Goal: Task Accomplishment & Management: Manage account settings

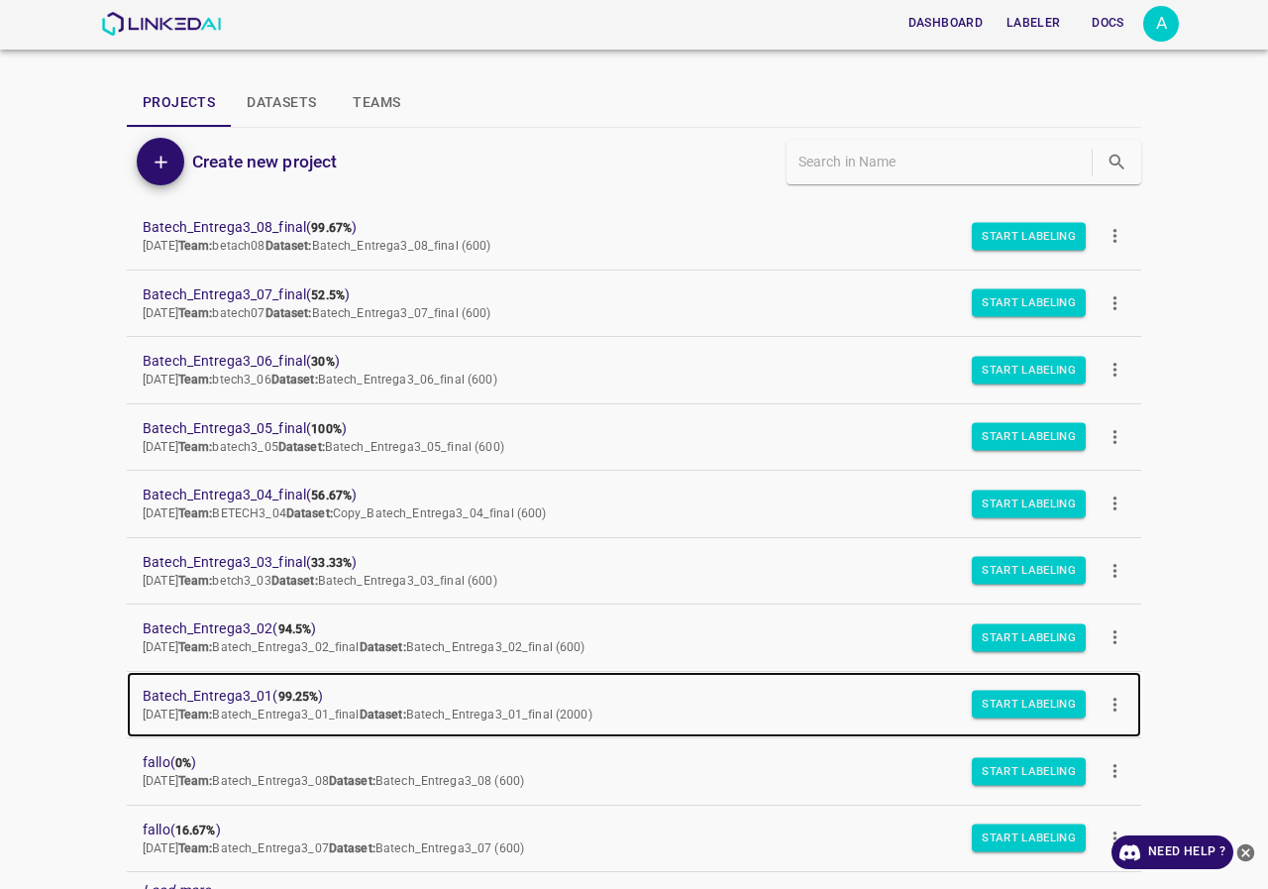
click at [240, 693] on span "Batech_Entrega3_01 ( 99.25% )" at bounding box center [618, 695] width 951 height 21
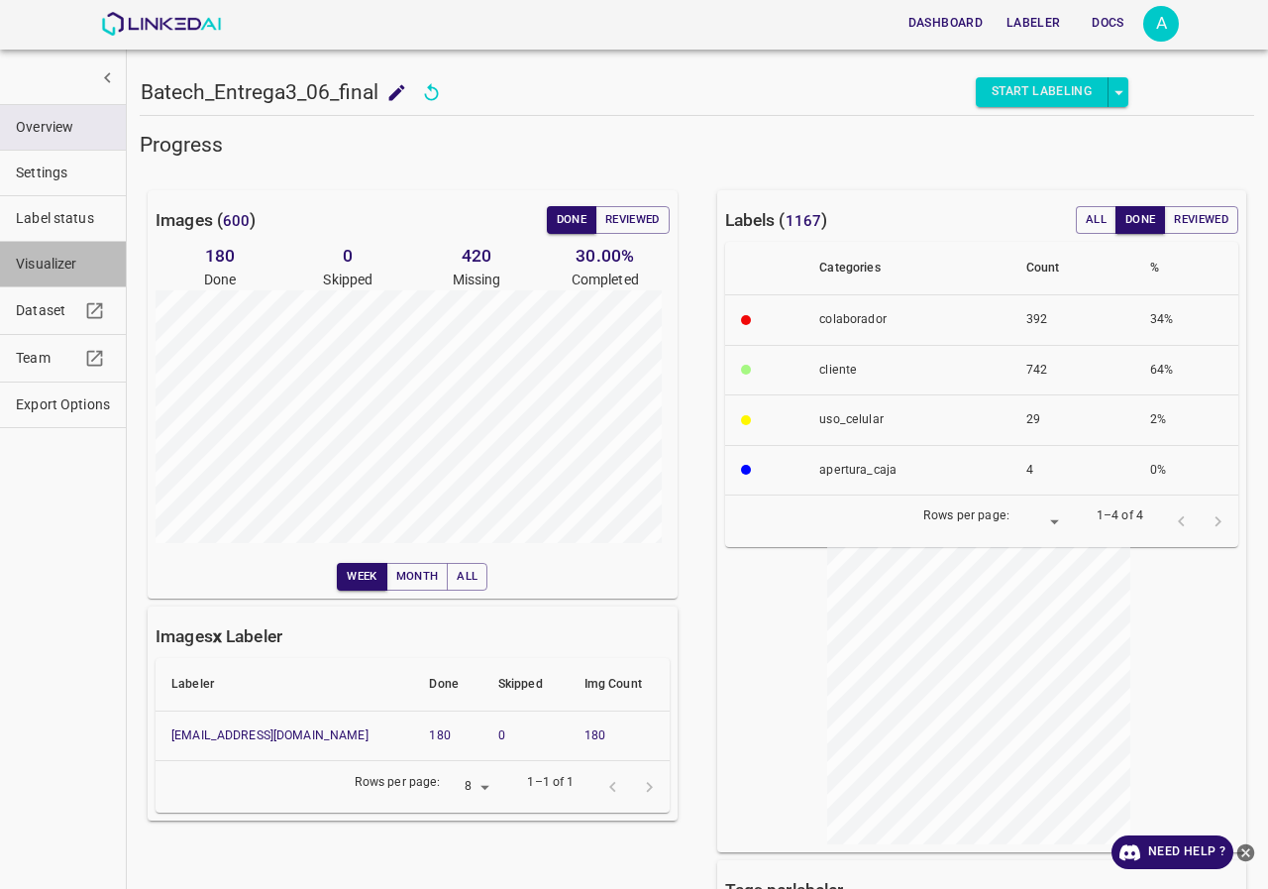
click at [64, 259] on span "Visualizer" at bounding box center [63, 264] width 94 height 21
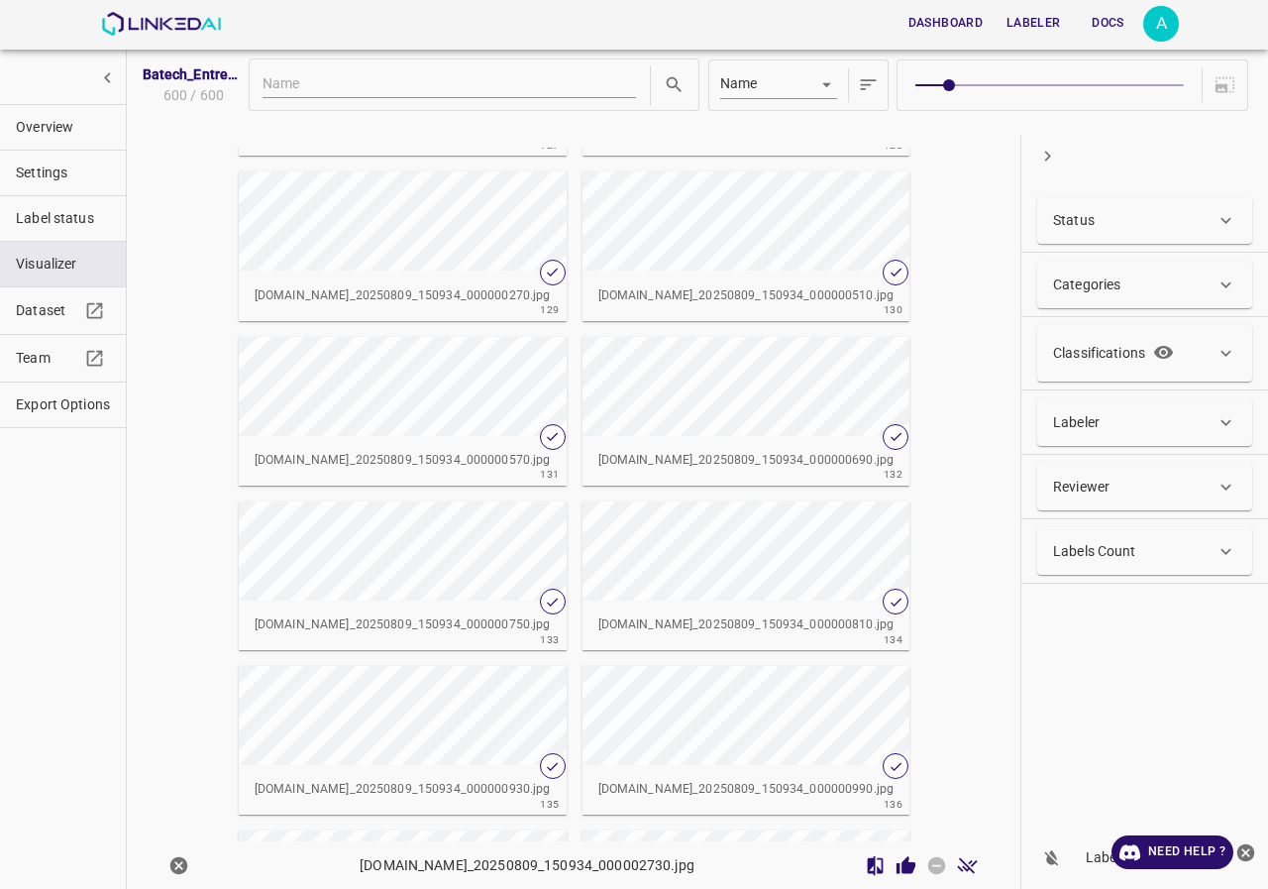
scroll to position [10313, 0]
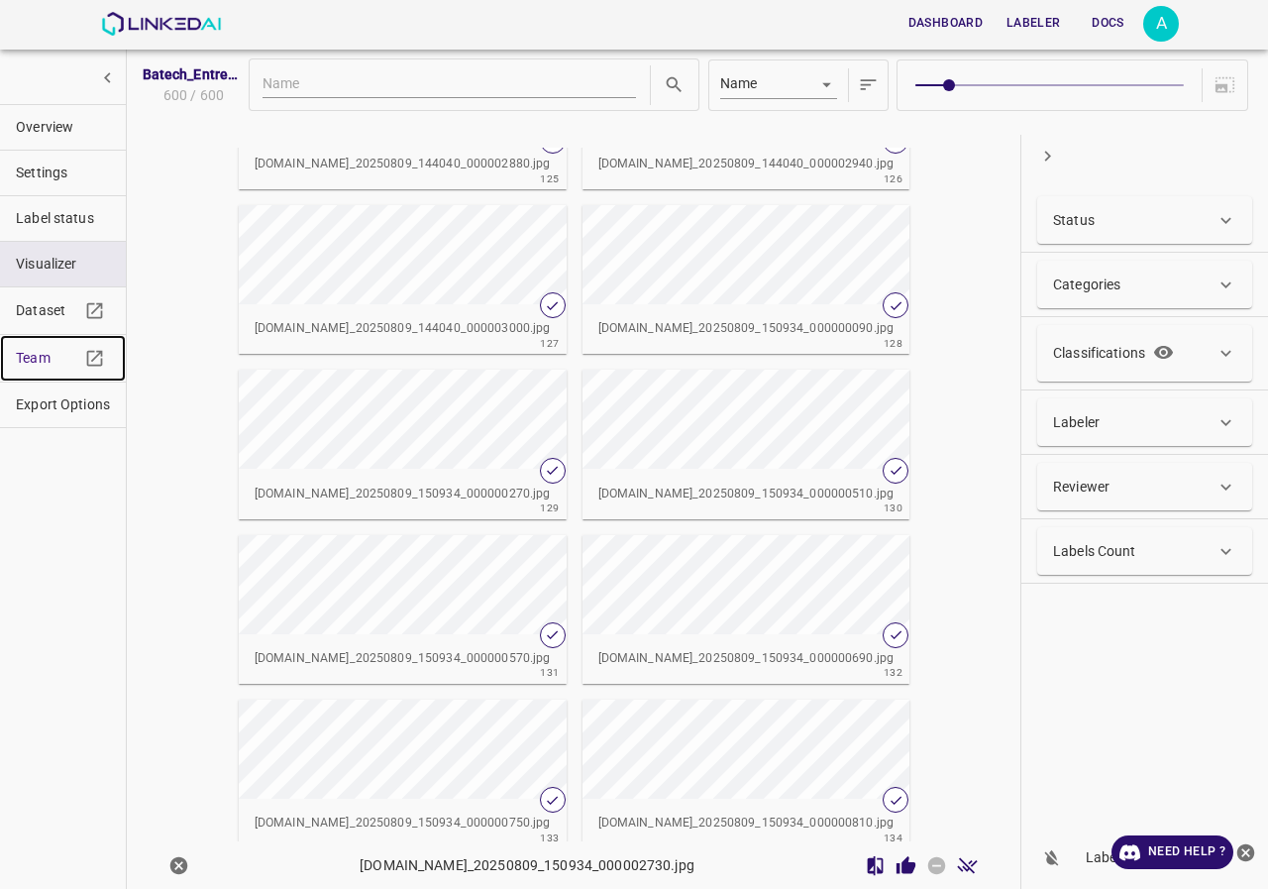
click at [16, 353] on span "Team" at bounding box center [47, 358] width 63 height 21
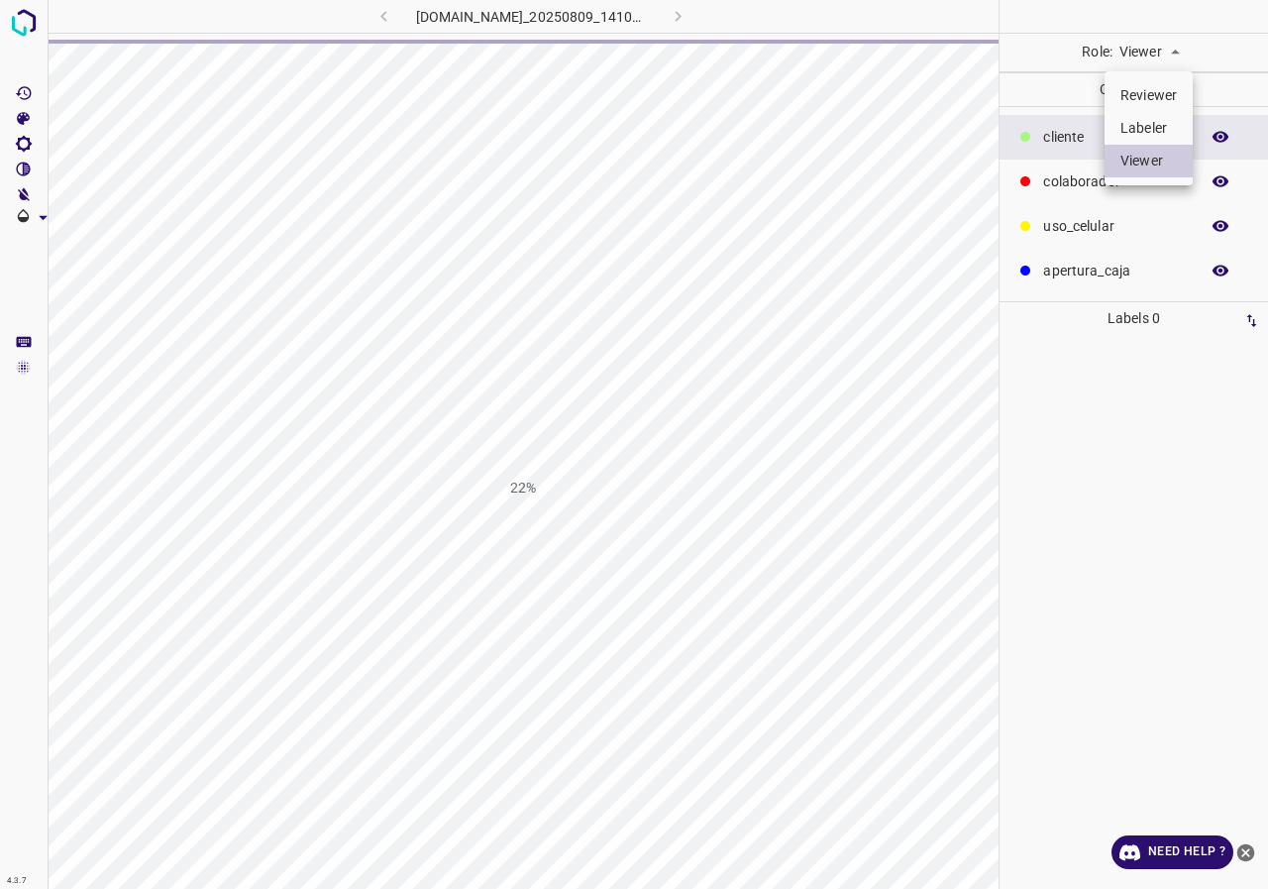
click at [1151, 60] on body "4.3.7 [DOMAIN_NAME]_20250809_141040_000002550.jpg 22% Role: Viewer viewer Categ…" at bounding box center [634, 444] width 1268 height 889
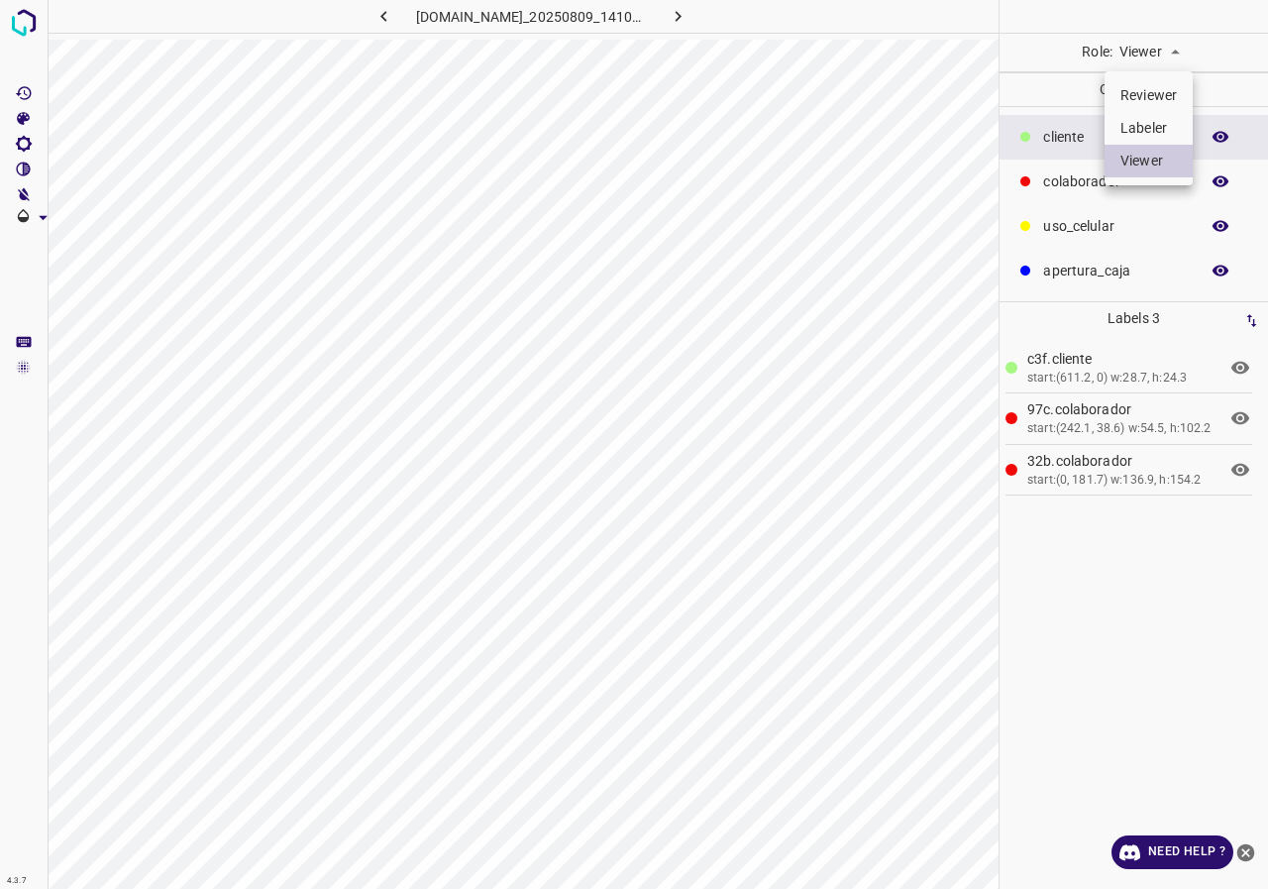
click at [1151, 100] on li "Reviewer" at bounding box center [1148, 95] width 88 height 33
type input "reviewer"
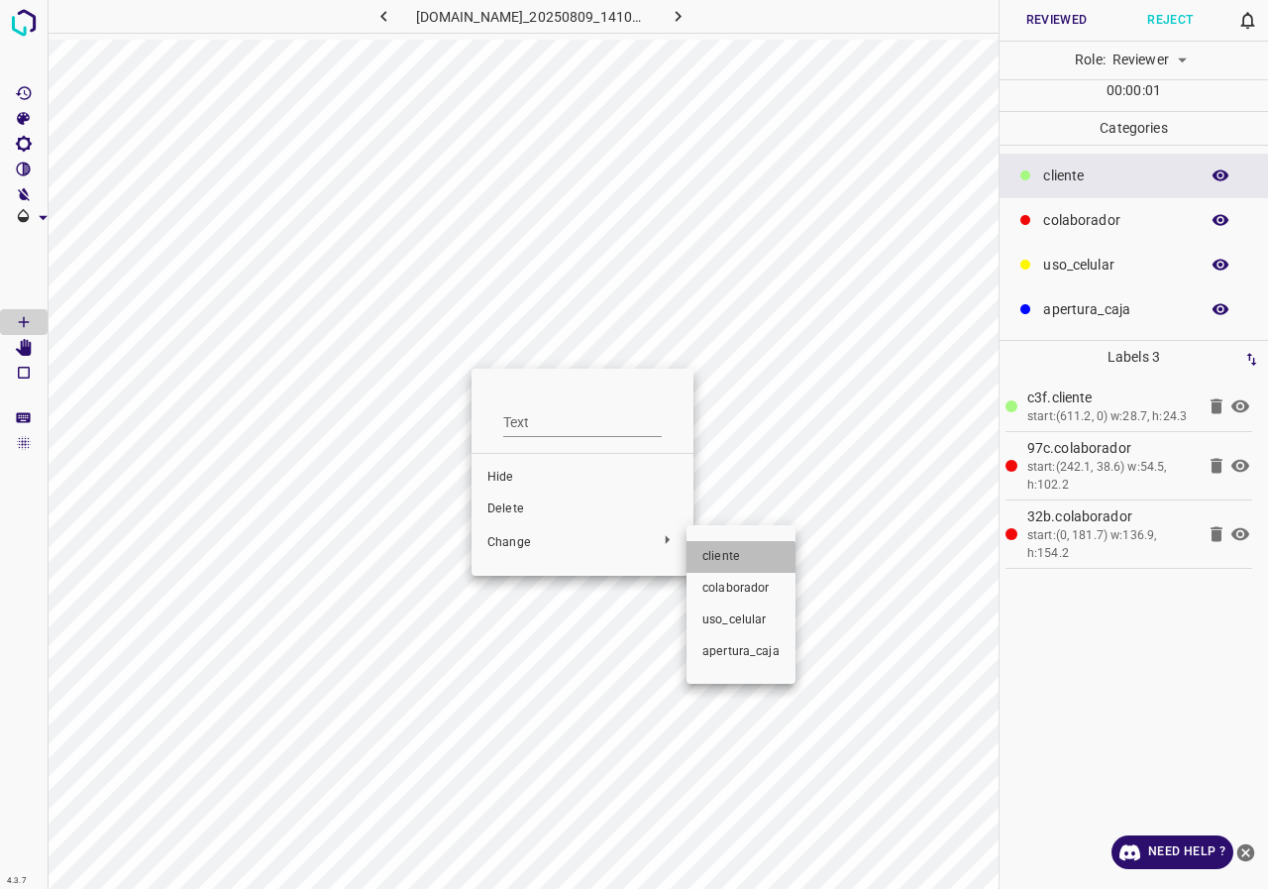
click at [724, 561] on span "​​cliente" at bounding box center [740, 557] width 77 height 18
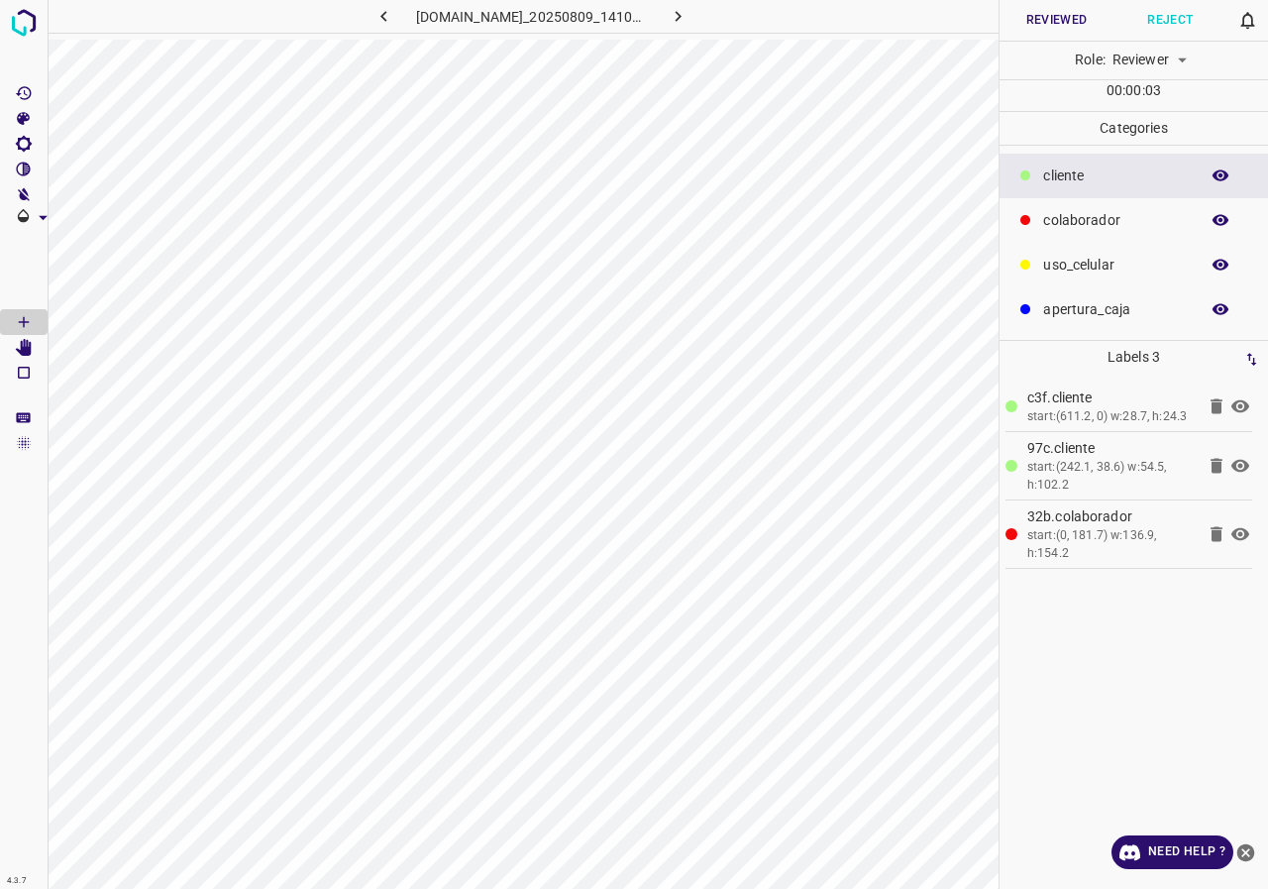
click at [969, 16] on div at bounding box center [880, 16] width 237 height 33
click at [1215, 179] on icon "button" at bounding box center [1220, 175] width 18 height 18
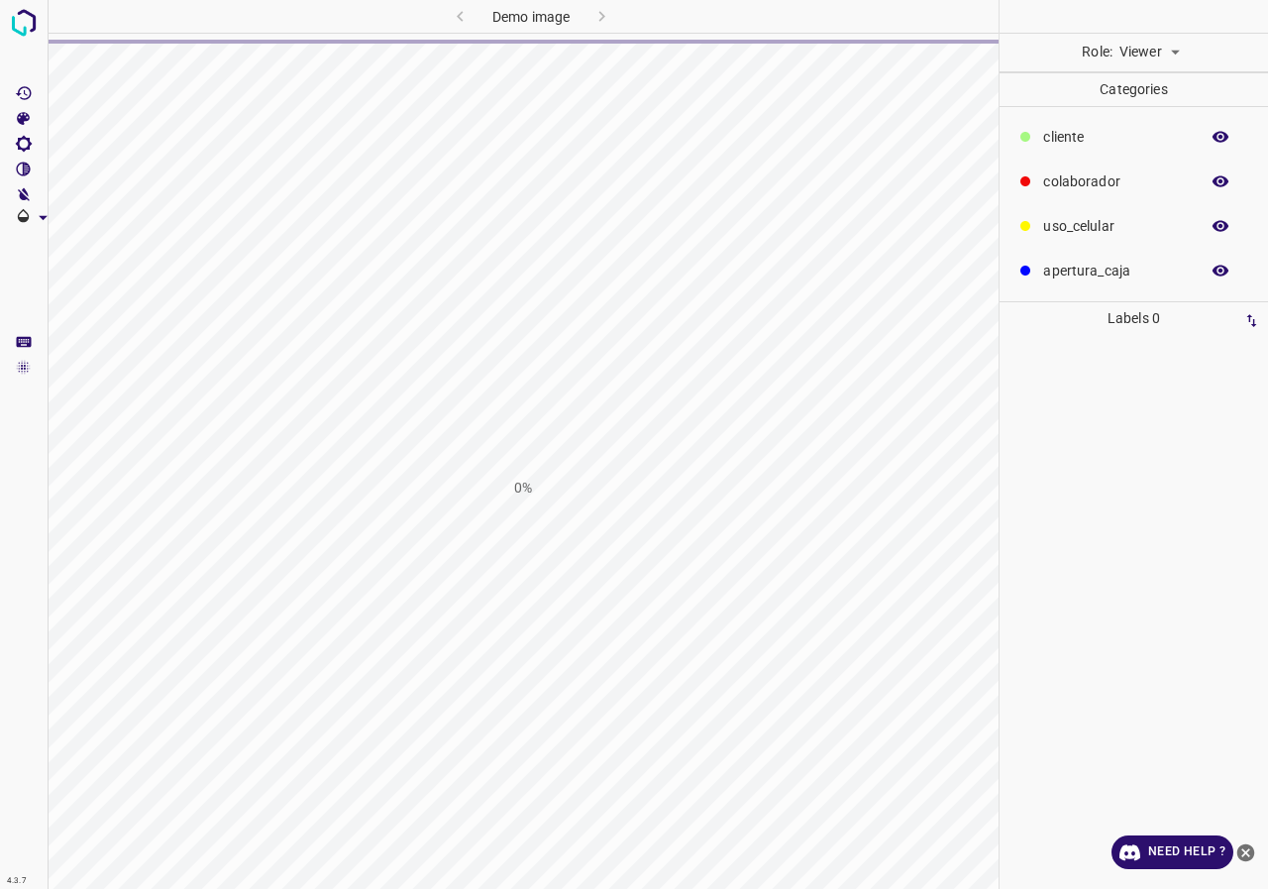
type input "viewer"
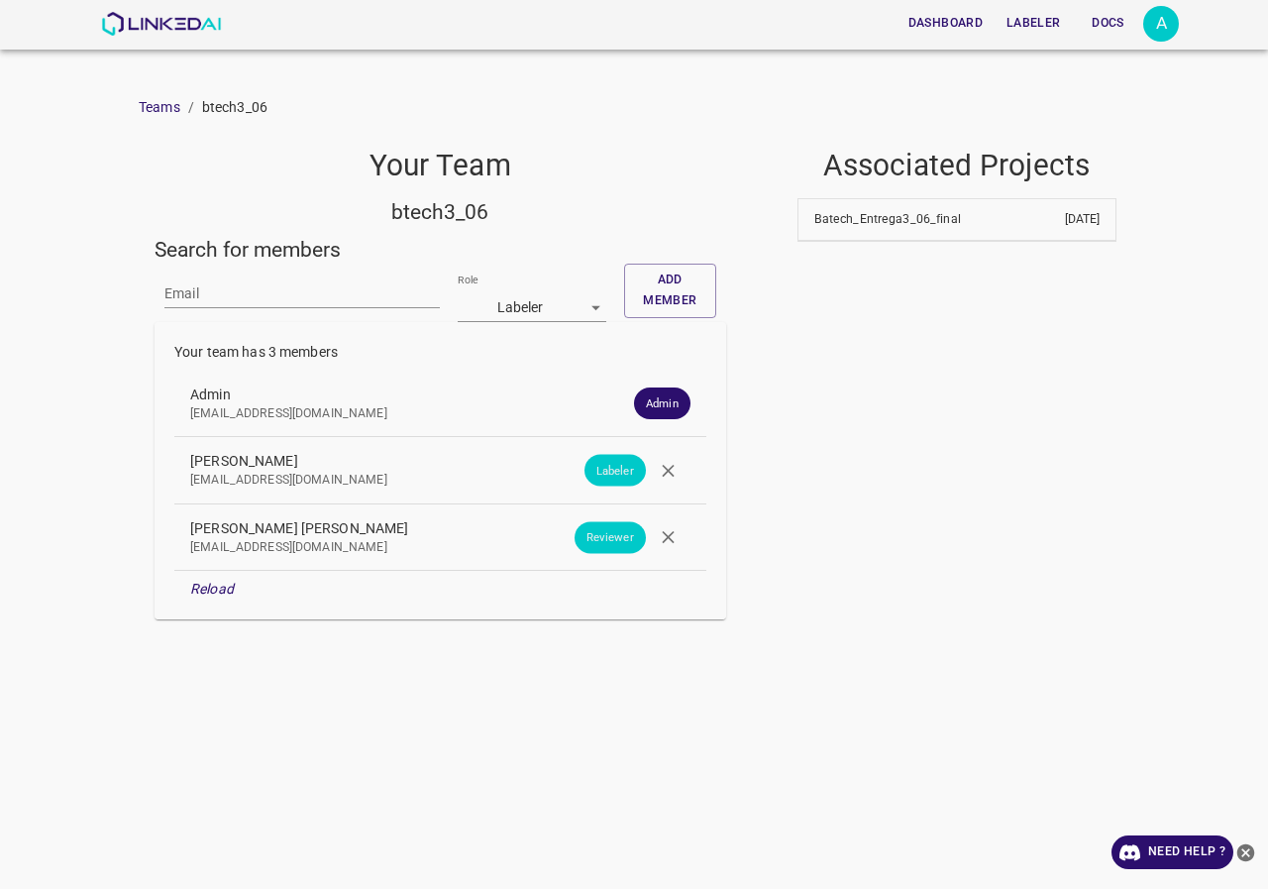
drag, startPoint x: 664, startPoint y: 473, endPoint x: 619, endPoint y: 468, distance: 45.0
click at [664, 472] on button "button" at bounding box center [668, 470] width 45 height 45
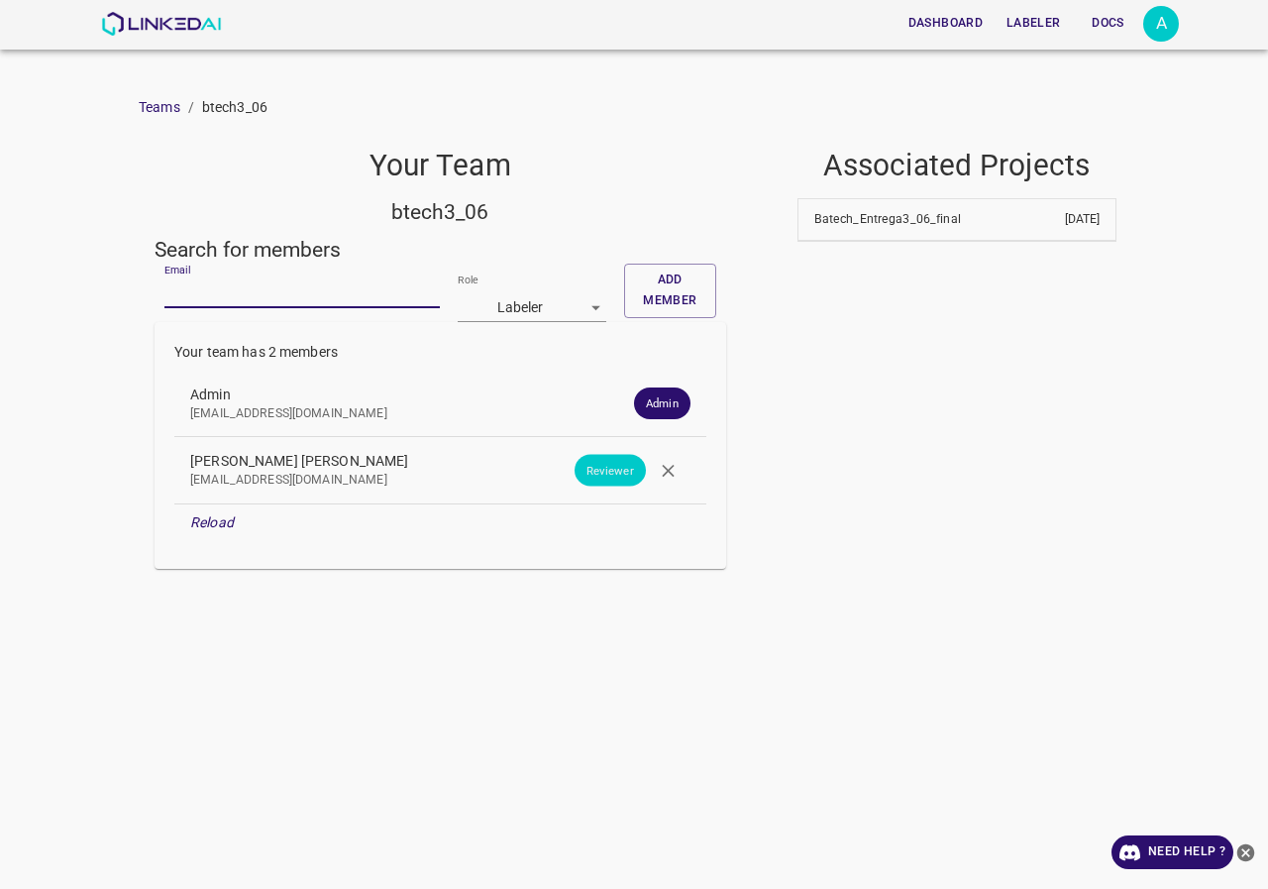
click at [254, 304] on input "Email" at bounding box center [301, 293] width 275 height 29
paste input "montanad741@gmail.com"
type input "montanad741@gmail.com"
click at [693, 286] on button "Add member" at bounding box center [670, 290] width 92 height 54
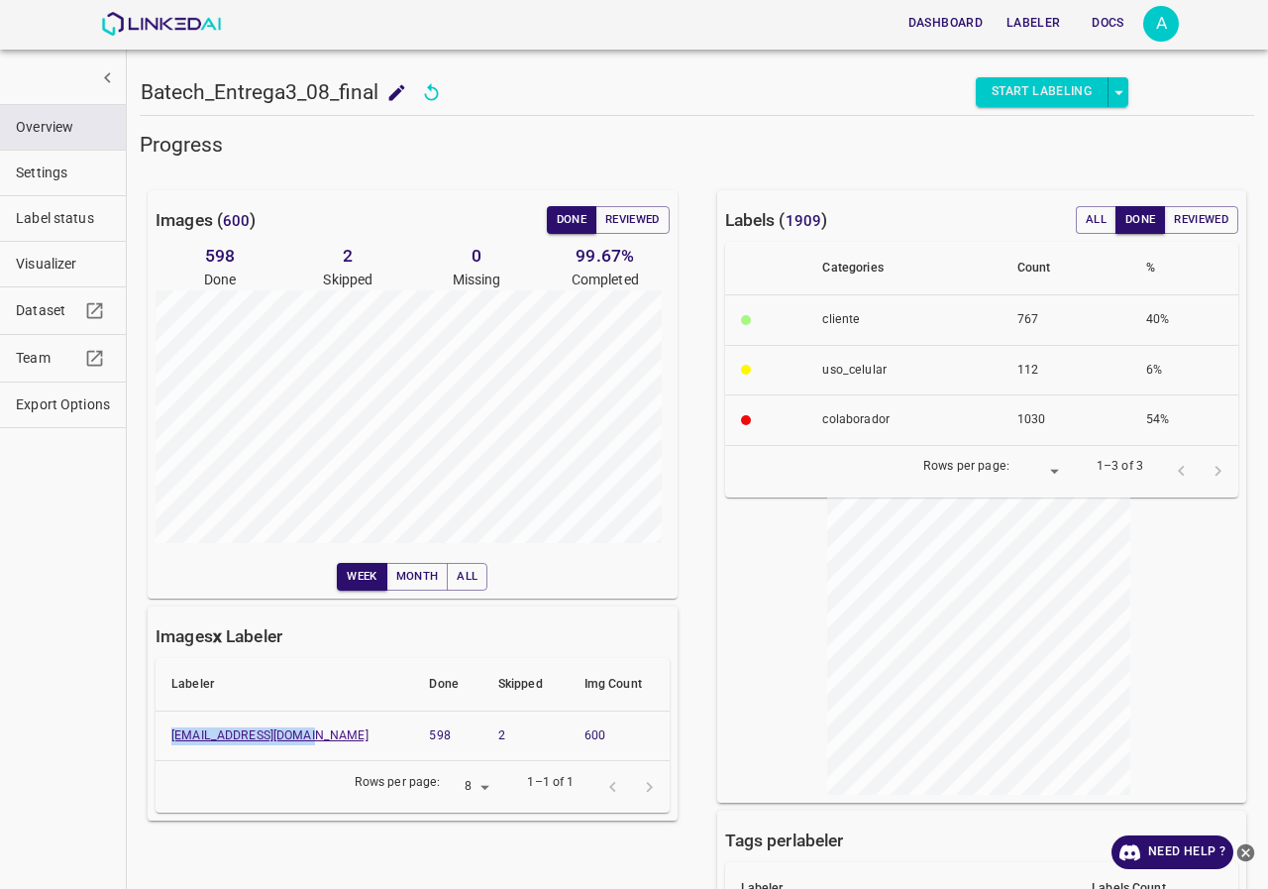
drag, startPoint x: 327, startPoint y: 734, endPoint x: 171, endPoint y: 736, distance: 155.5
click at [171, 736] on th "[EMAIL_ADDRESS][DOMAIN_NAME]" at bounding box center [285, 735] width 258 height 51
copy link "montanad741@gmail.com"
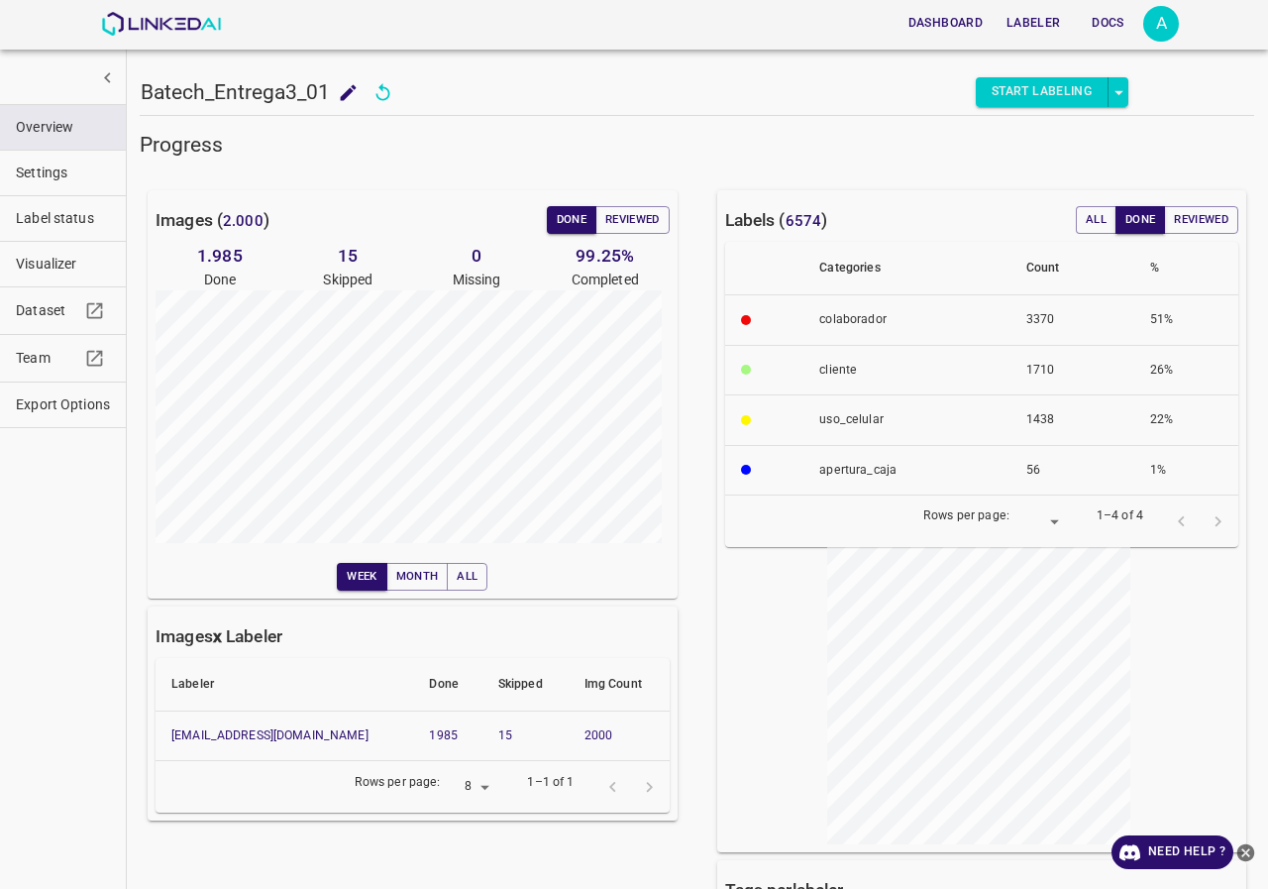
click at [1147, 42] on div "Dashboard Labeler Docs A" at bounding box center [640, 24] width 1078 height 48
click at [1148, 35] on div "A" at bounding box center [1161, 24] width 36 height 36
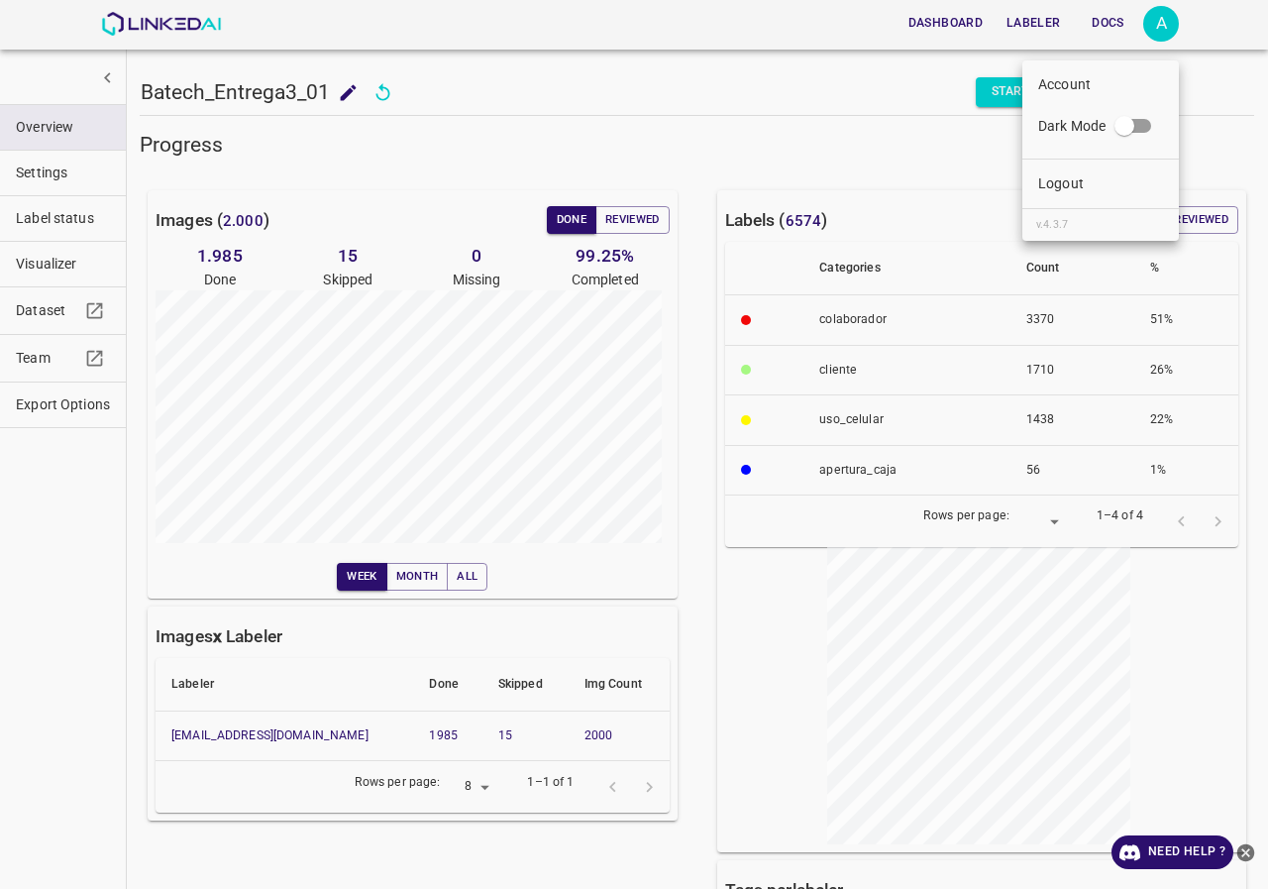
click at [1086, 183] on li "Logout" at bounding box center [1100, 183] width 157 height 33
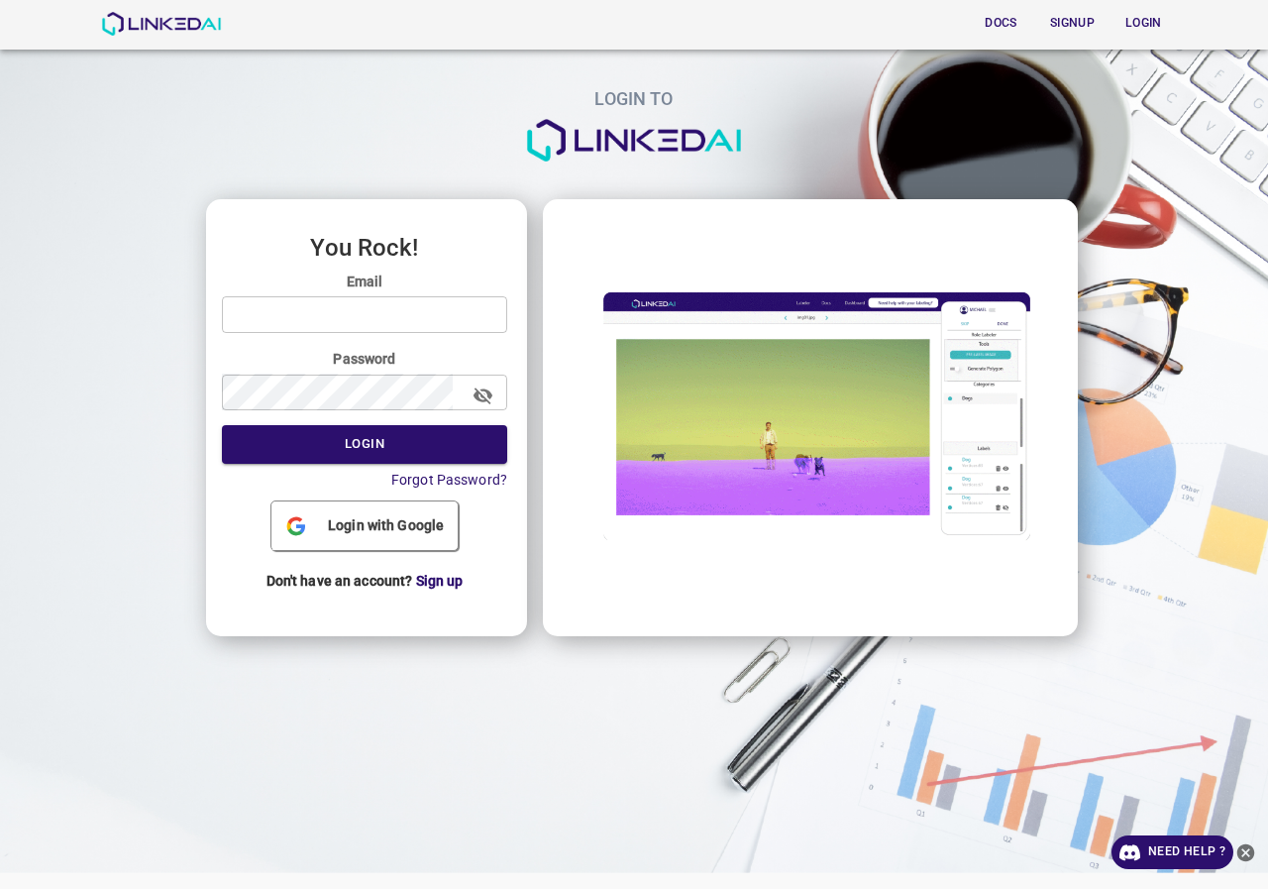
type input "admin@linkedai.co"
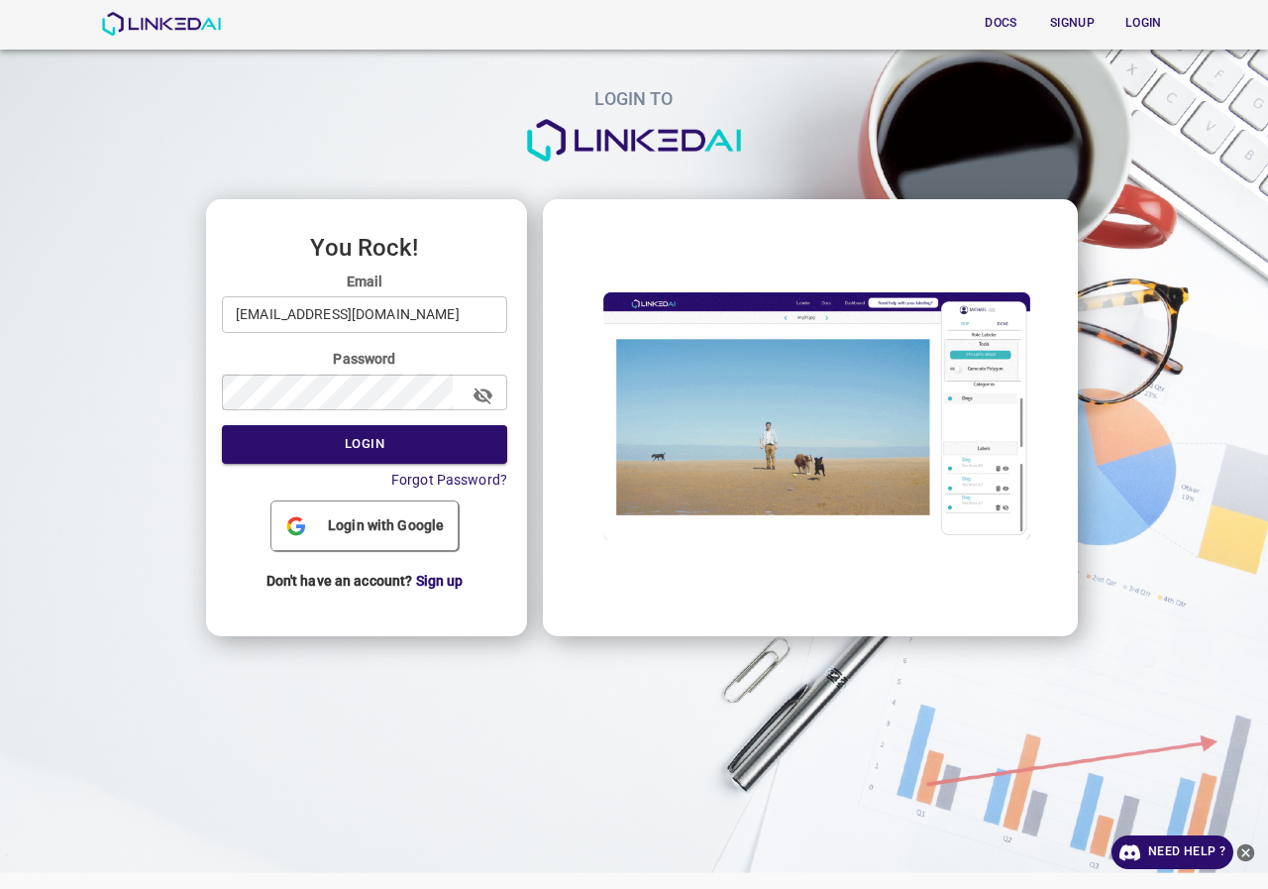
click at [364, 329] on input "admin@linkedai.co" at bounding box center [364, 314] width 285 height 37
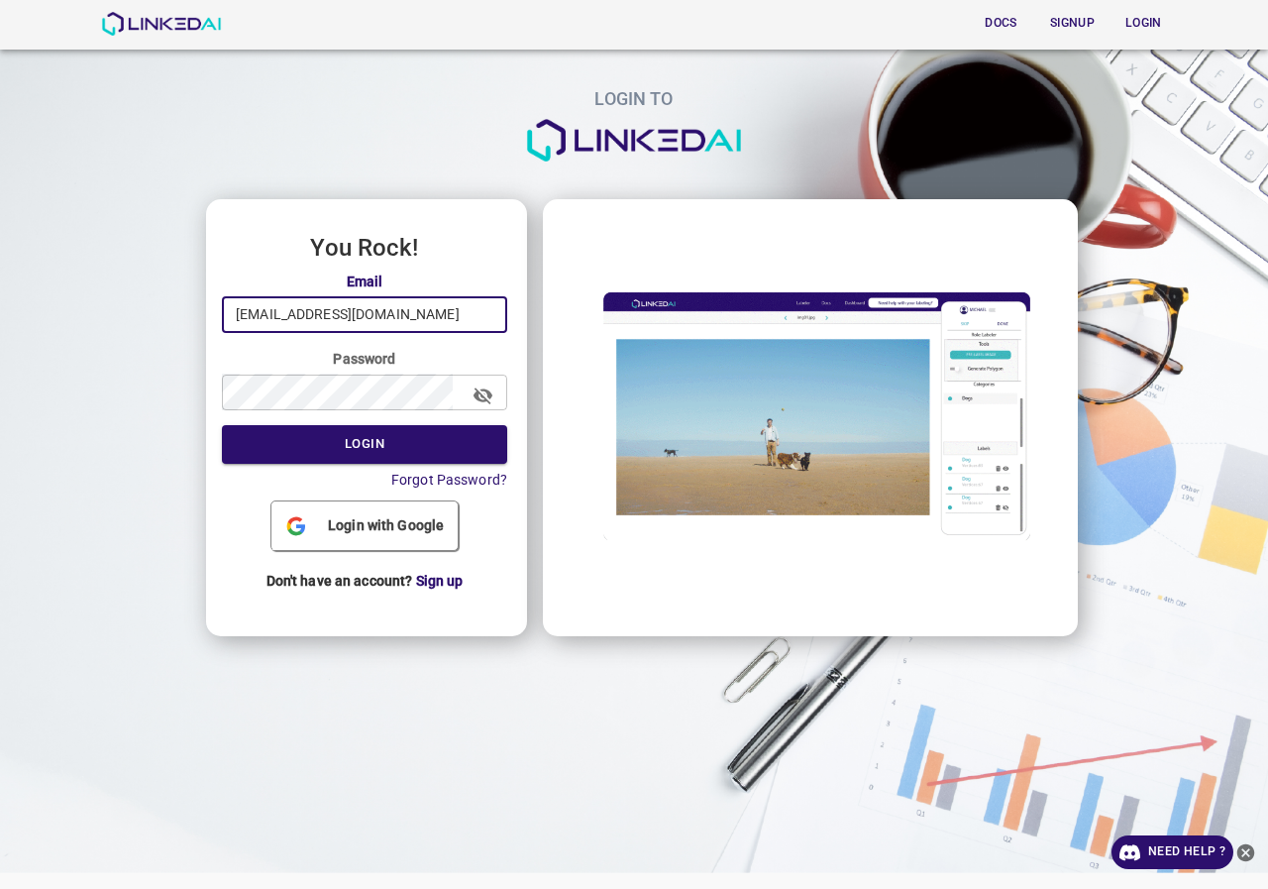
drag, startPoint x: 404, startPoint y: 316, endPoint x: 129, endPoint y: 320, distance: 275.4
click at [129, 320] on div "LOGIN TO You Rock! Email admin@linkedai.co ​ Password ​ Login Forgot Password? …" at bounding box center [626, 314] width 1284 height 660
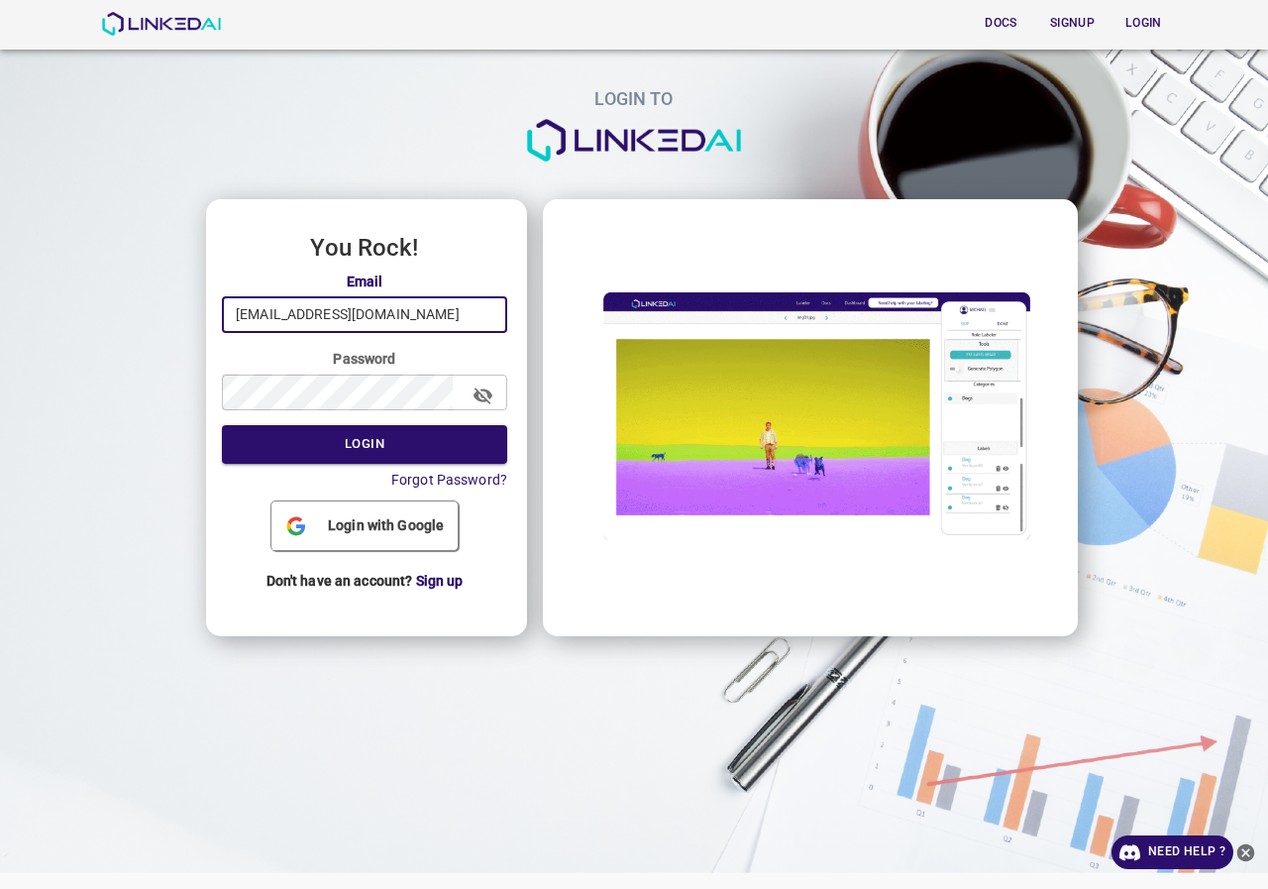
drag, startPoint x: 491, startPoint y: 392, endPoint x: 460, endPoint y: 395, distance: 31.8
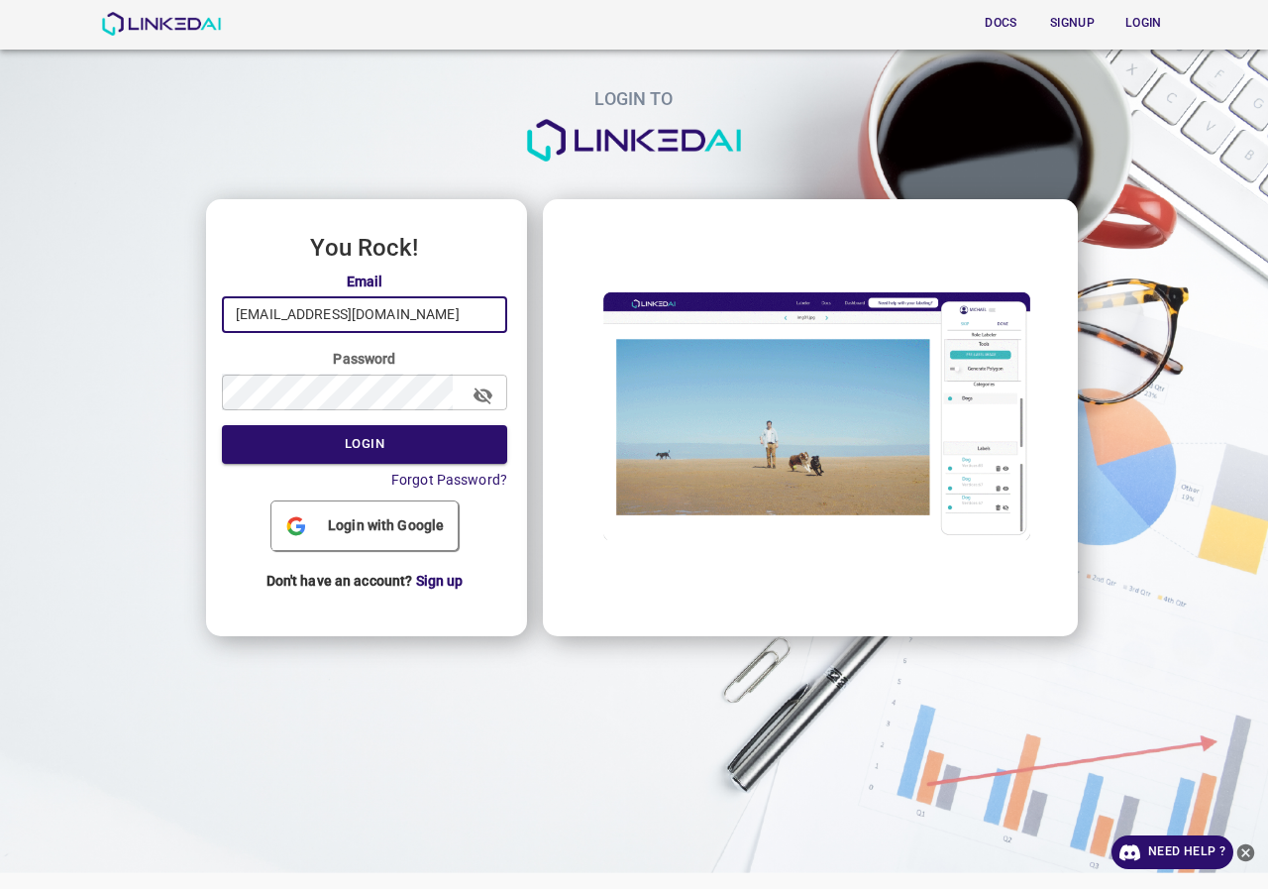
click at [490, 392] on icon "button" at bounding box center [482, 395] width 21 height 21
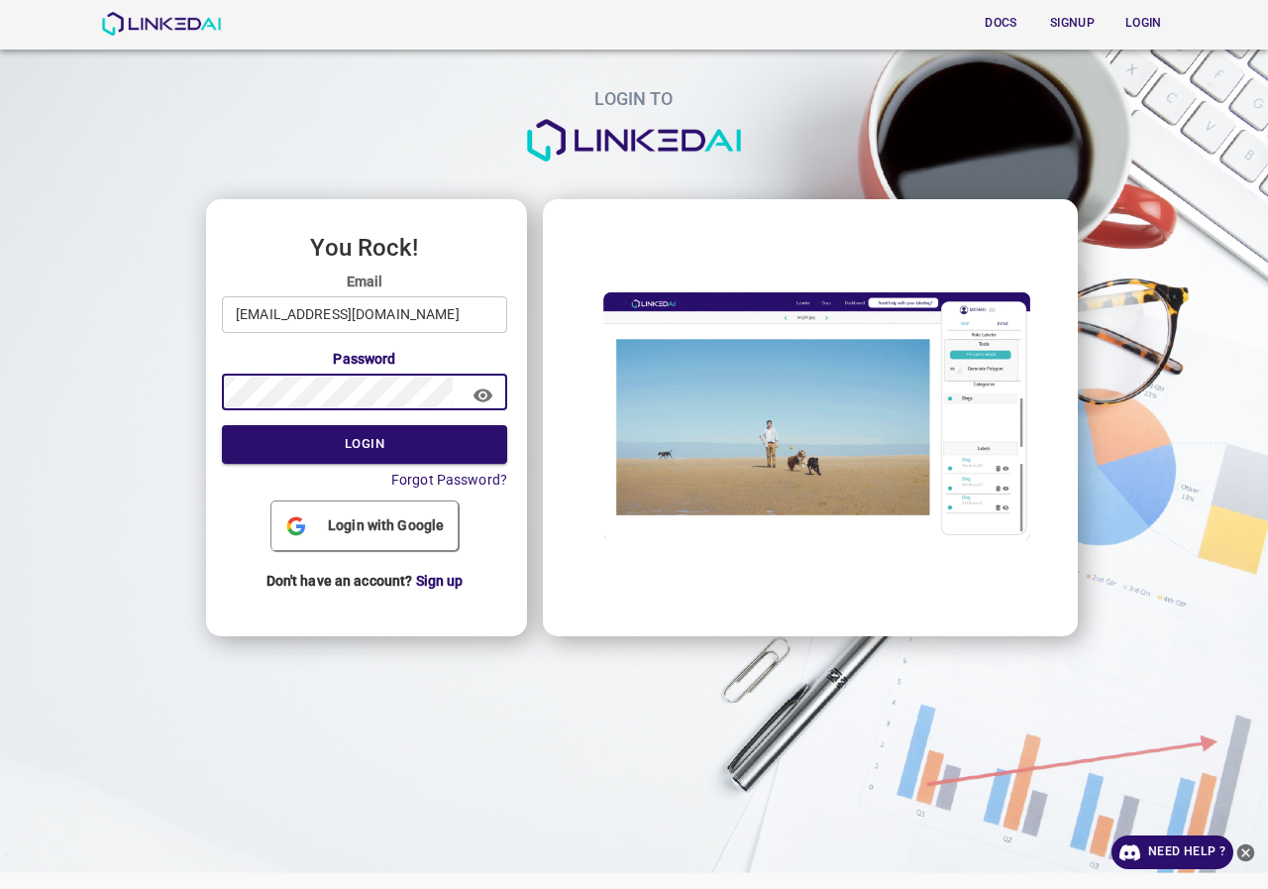
click at [190, 389] on div "LOGIN TO You Rock! Email admin@linkedai.co ​ Password ​ Login Forgot Password? …" at bounding box center [626, 314] width 1284 height 660
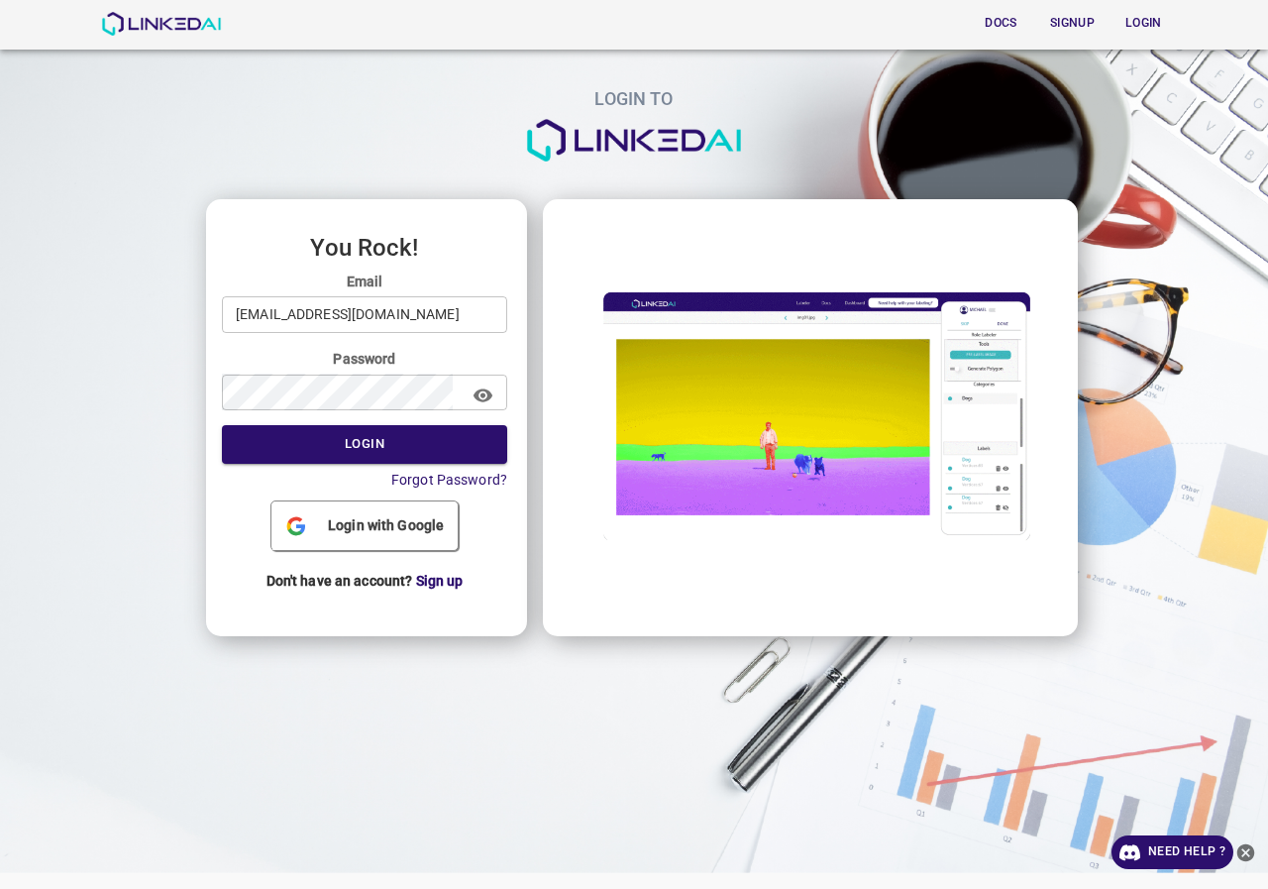
click at [356, 423] on form "Email admin@linkedai.co ​ Password ​ Login Forgot Password?" at bounding box center [364, 380] width 285 height 219
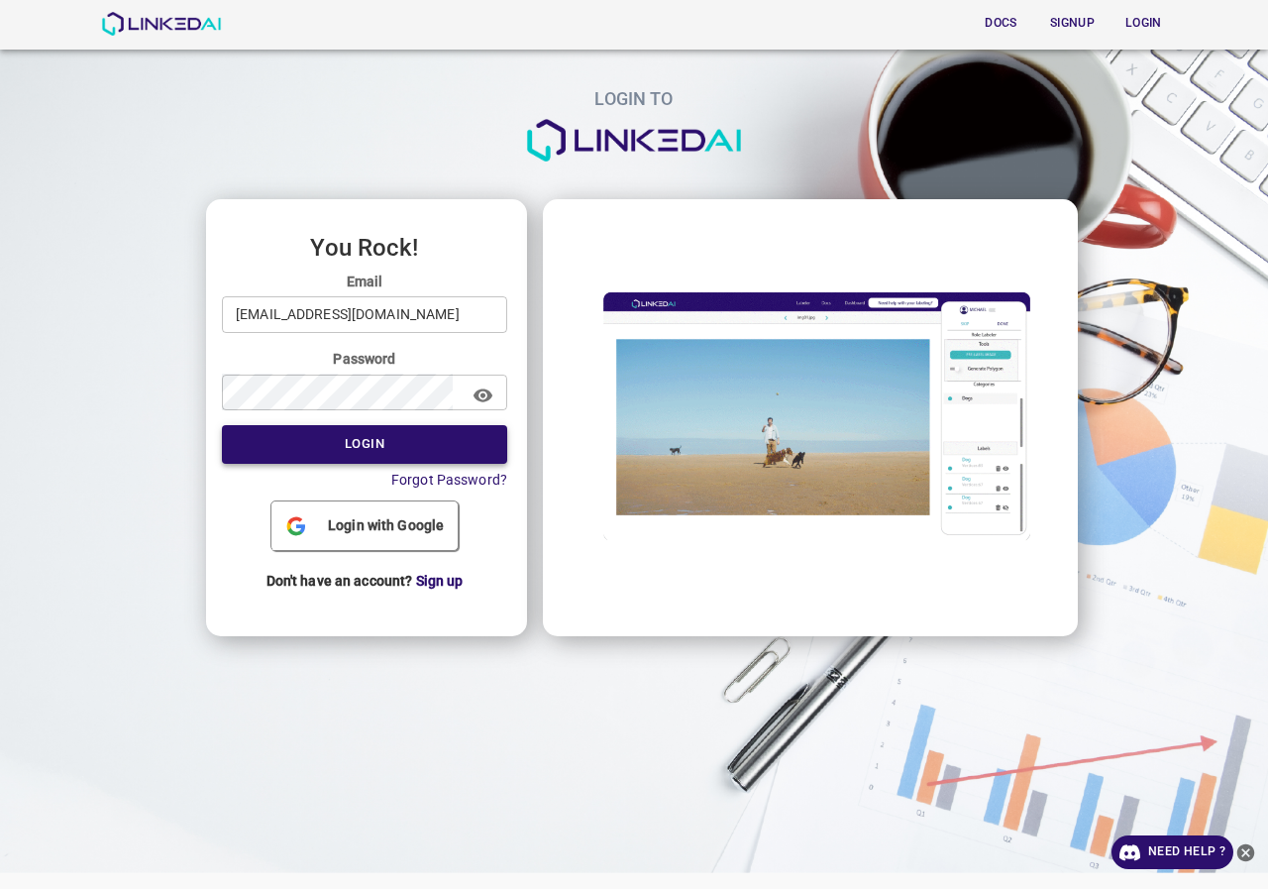
click at [356, 433] on button "Login" at bounding box center [364, 444] width 285 height 39
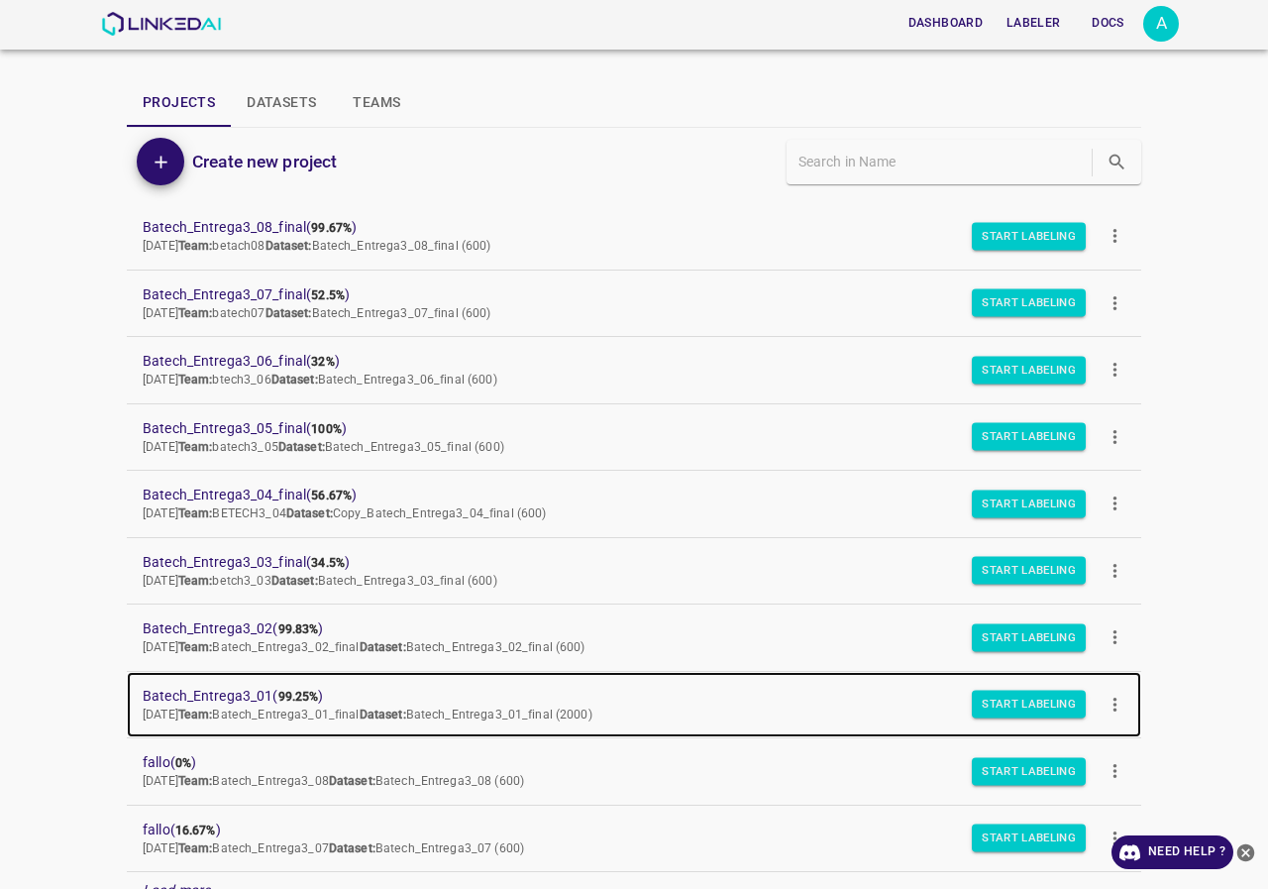
click at [290, 689] on b "99.25%" at bounding box center [298, 696] width 41 height 14
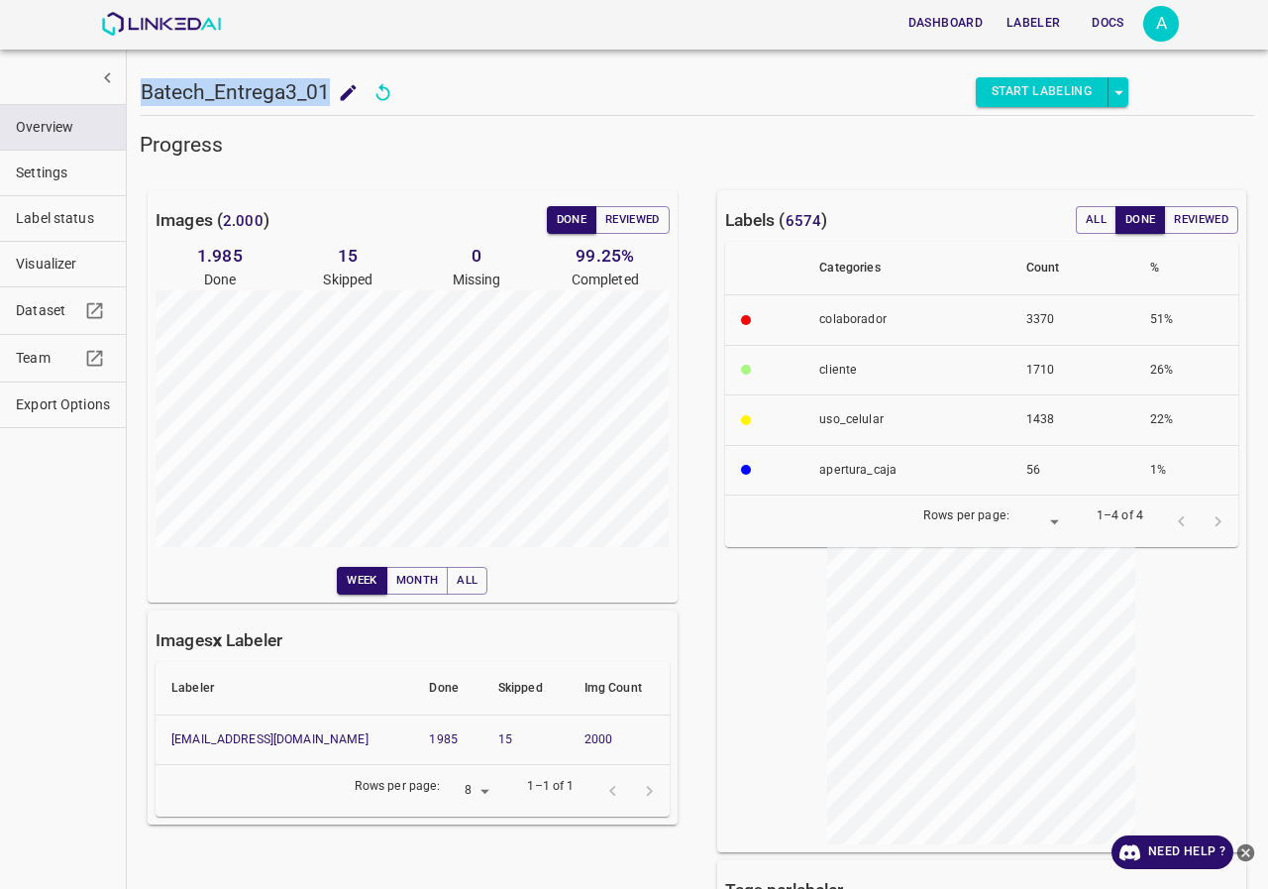
drag, startPoint x: 327, startPoint y: 89, endPoint x: 145, endPoint y: 98, distance: 182.5
click at [145, 98] on h5 "Batech_Entrega3_01" at bounding box center [235, 92] width 189 height 28
copy h5 "Batech_Entrega3_01"
